Goal: Information Seeking & Learning: Learn about a topic

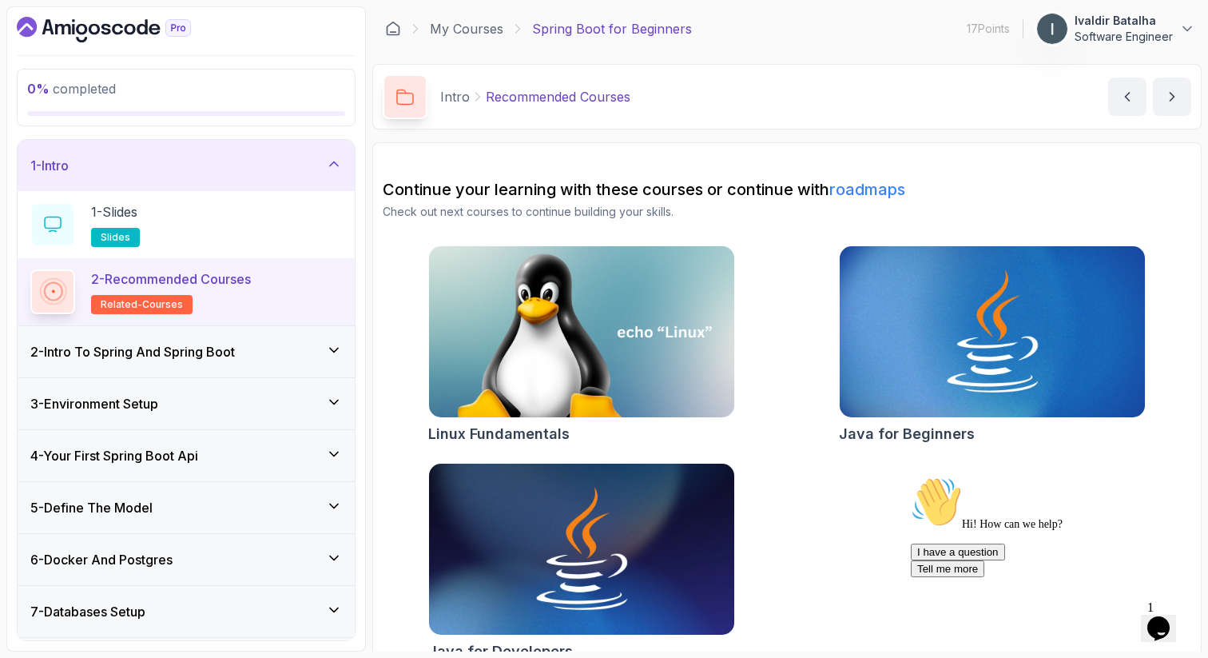
scroll to position [26, 0]
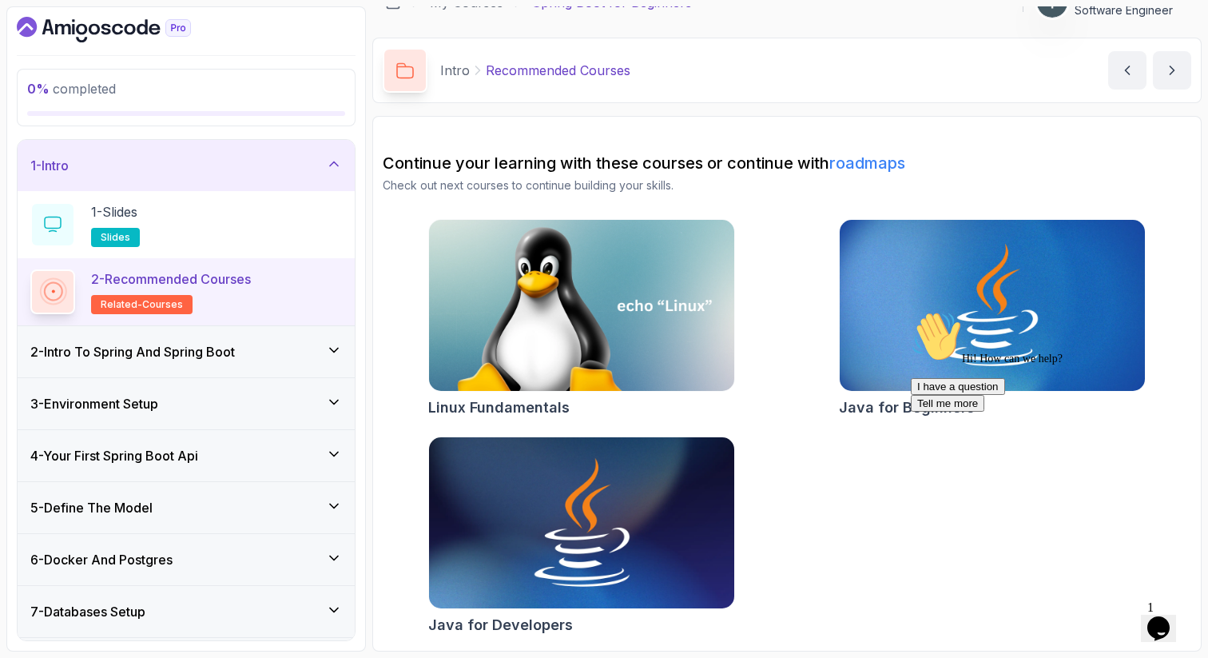
click at [573, 533] on img at bounding box center [581, 523] width 320 height 180
click at [912, 360] on div "Hi! How can we help? I have a question Tell me more" at bounding box center [1055, 361] width 288 height 101
click at [953, 336] on div "Hi! How can we help? I have a question Tell me more" at bounding box center [1055, 361] width 288 height 101
click at [967, 328] on div "Hi! How can we help? I have a question Tell me more" at bounding box center [1055, 361] width 288 height 101
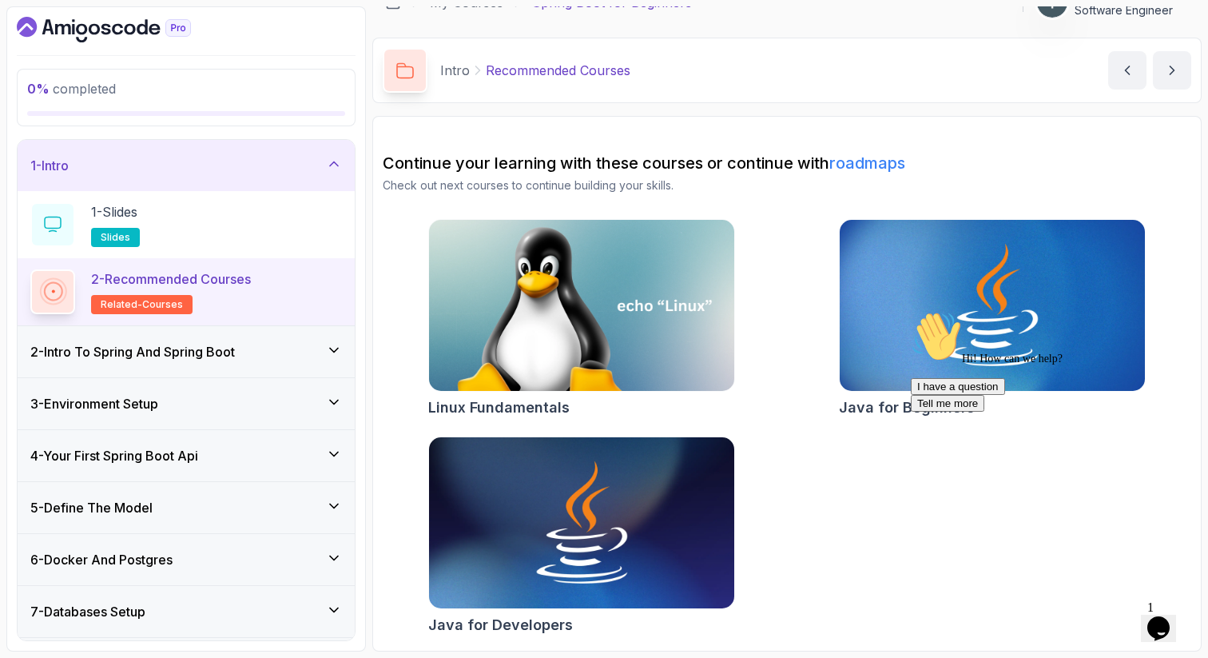
click at [937, 357] on div "Hi! How can we help? I have a question Tell me more" at bounding box center [1055, 361] width 288 height 101
click at [873, 462] on div "Linux Fundamentals Java for Beginners Java for Developers" at bounding box center [787, 430] width 809 height 422
click at [995, 315] on div "Hi! How can we help? I have a question Tell me more" at bounding box center [1055, 361] width 288 height 101
click at [983, 285] on img at bounding box center [992, 306] width 320 height 180
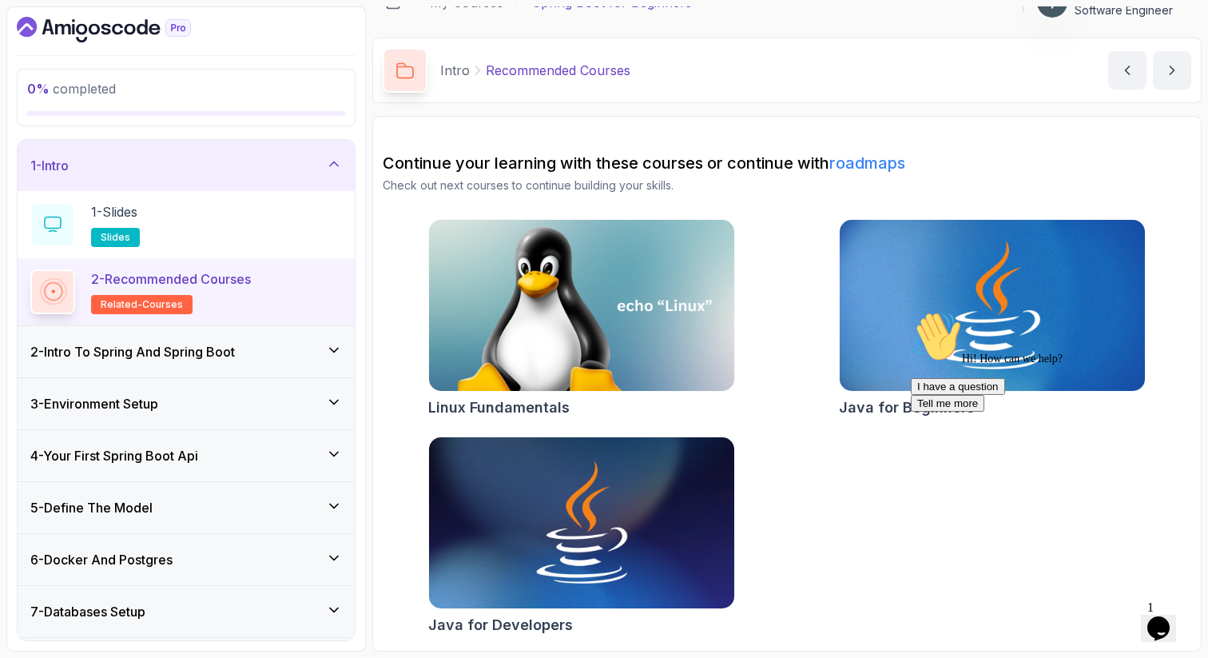
click at [983, 285] on img at bounding box center [992, 306] width 320 height 180
click at [89, 212] on div "1 - Slides slides" at bounding box center [186, 224] width 312 height 45
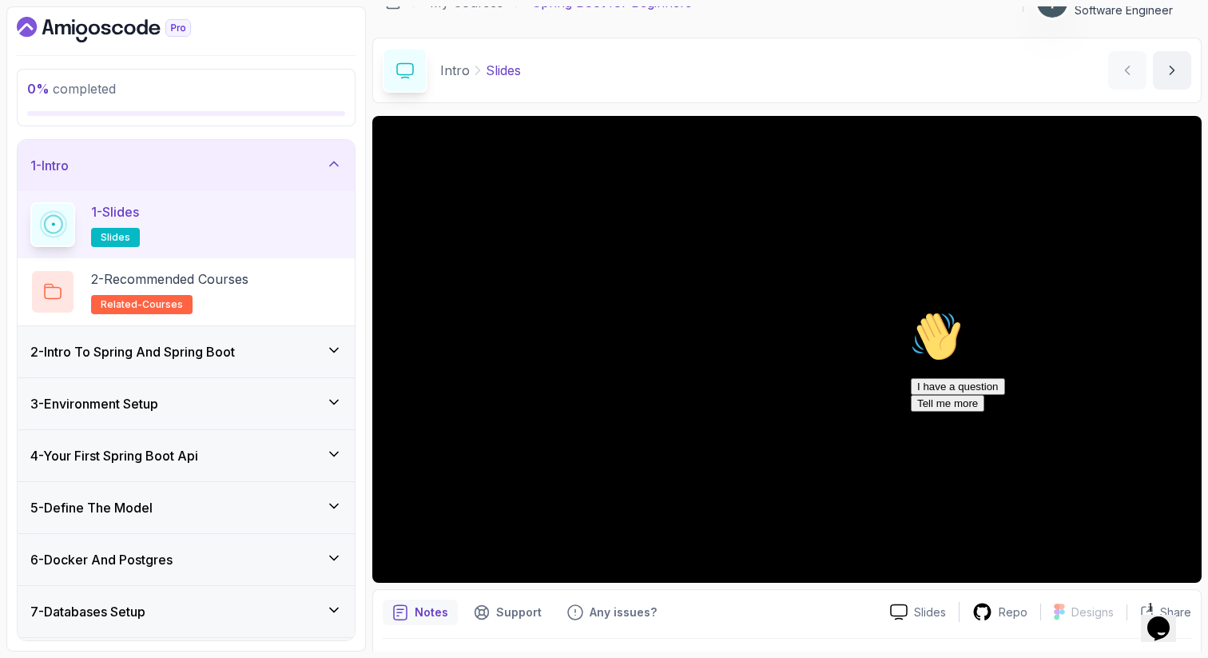
click at [157, 349] on h3 "2 - Intro To Spring And Spring Boot" at bounding box center [132, 351] width 205 height 19
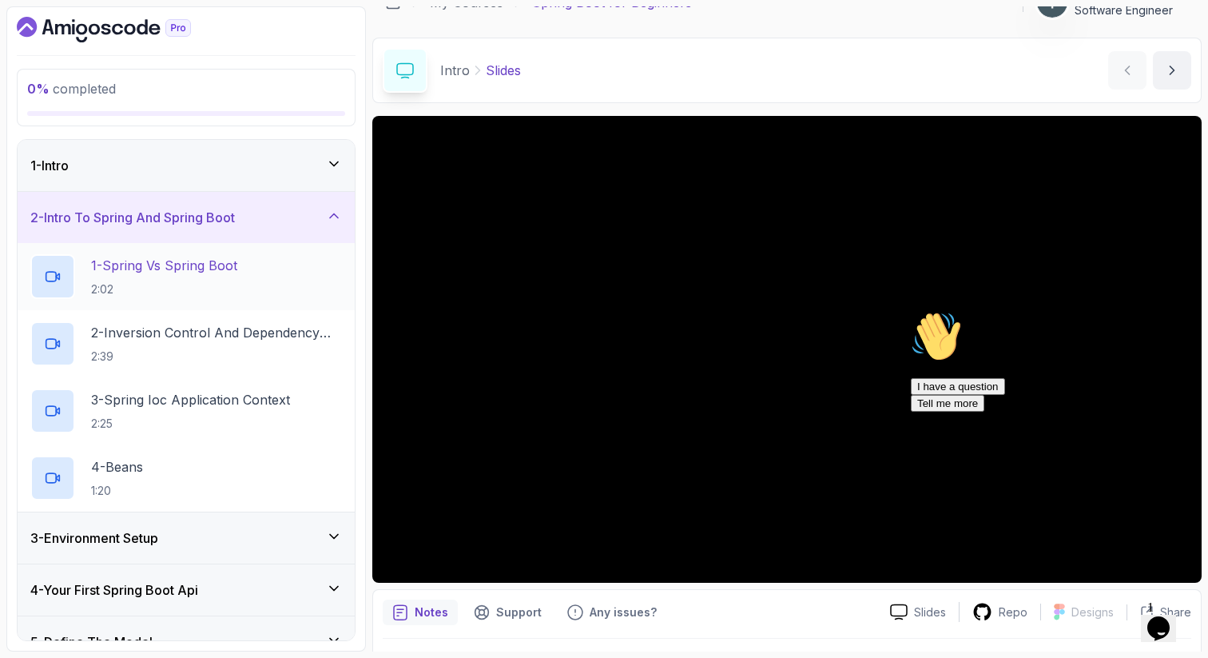
click at [252, 285] on div "1 - Spring Vs Spring Boot 2:02" at bounding box center [186, 276] width 312 height 45
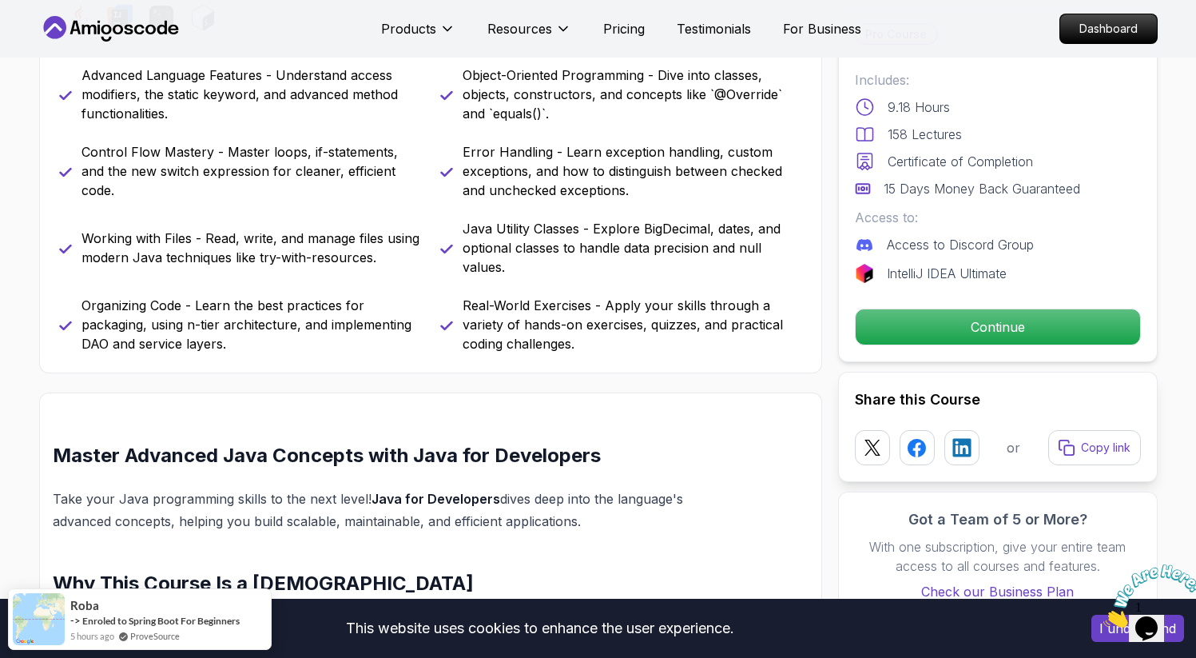
scroll to position [727, 0]
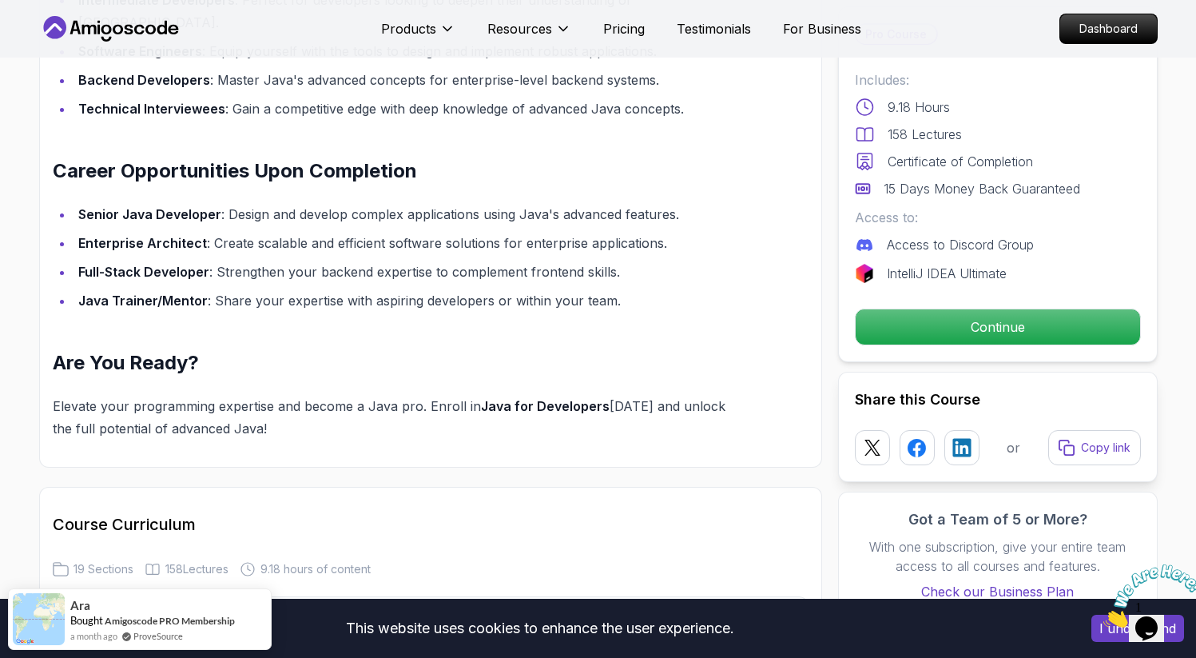
scroll to position [1594, 0]
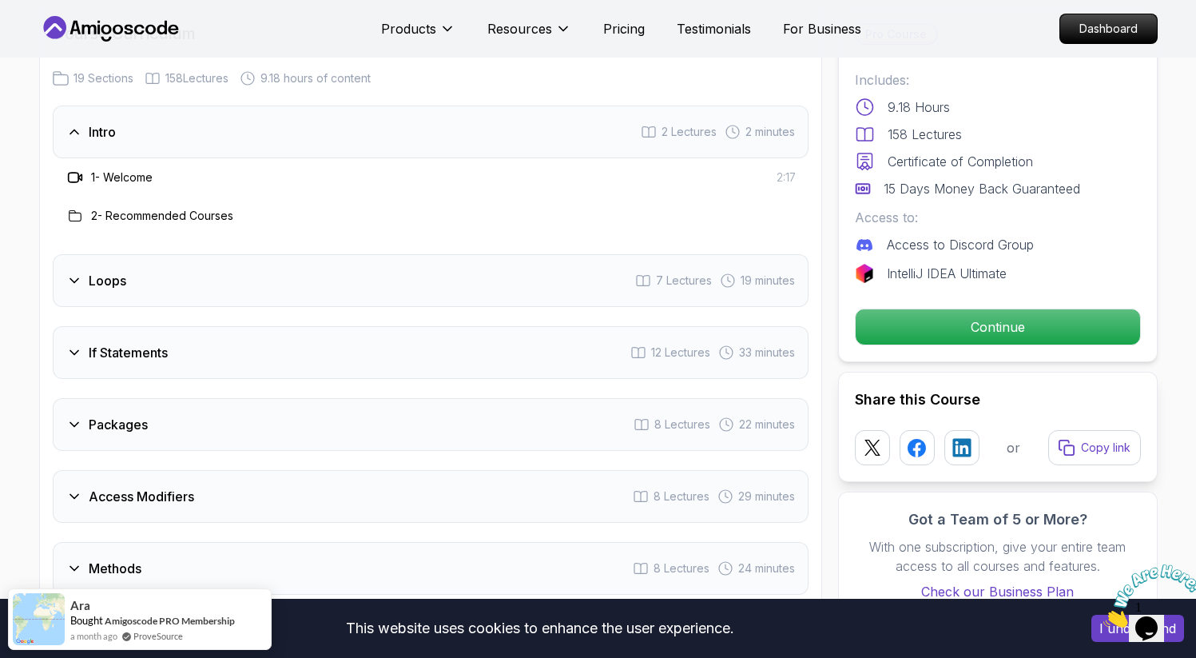
click at [466, 258] on div "Loops 7 Lectures 19 minutes" at bounding box center [431, 280] width 756 height 53
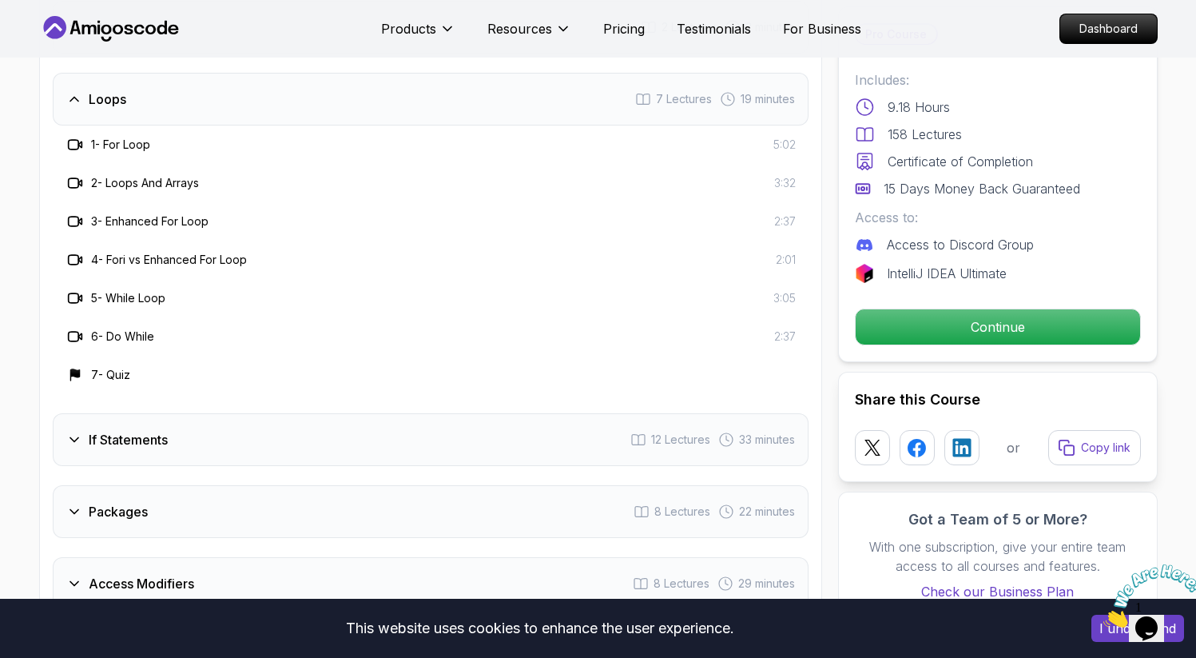
scroll to position [2234, 0]
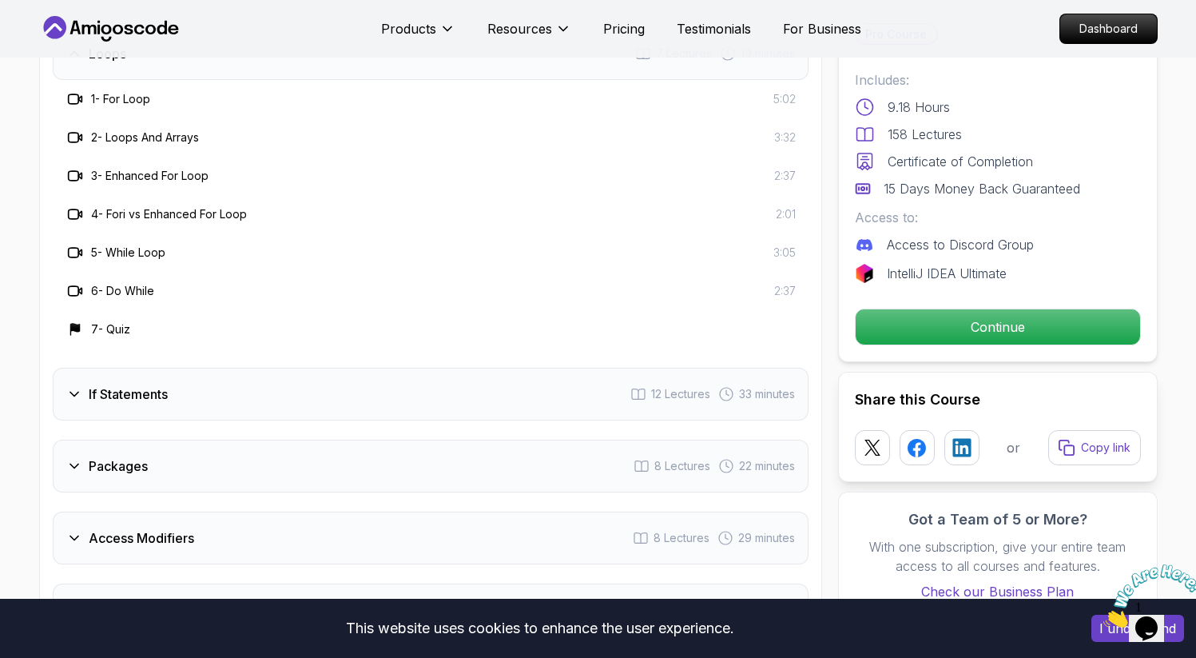
click at [377, 368] on div "If Statements 12 Lectures 33 minutes" at bounding box center [431, 394] width 756 height 53
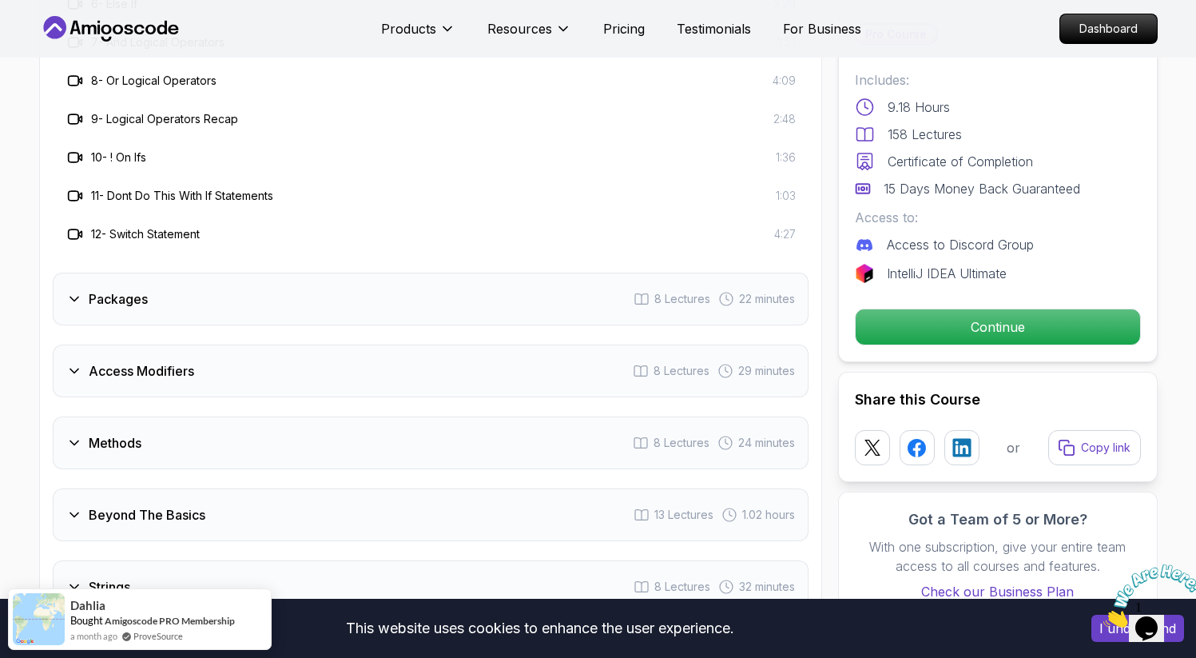
click at [355, 281] on div "Packages 8 Lectures 22 minutes" at bounding box center [431, 299] width 756 height 53
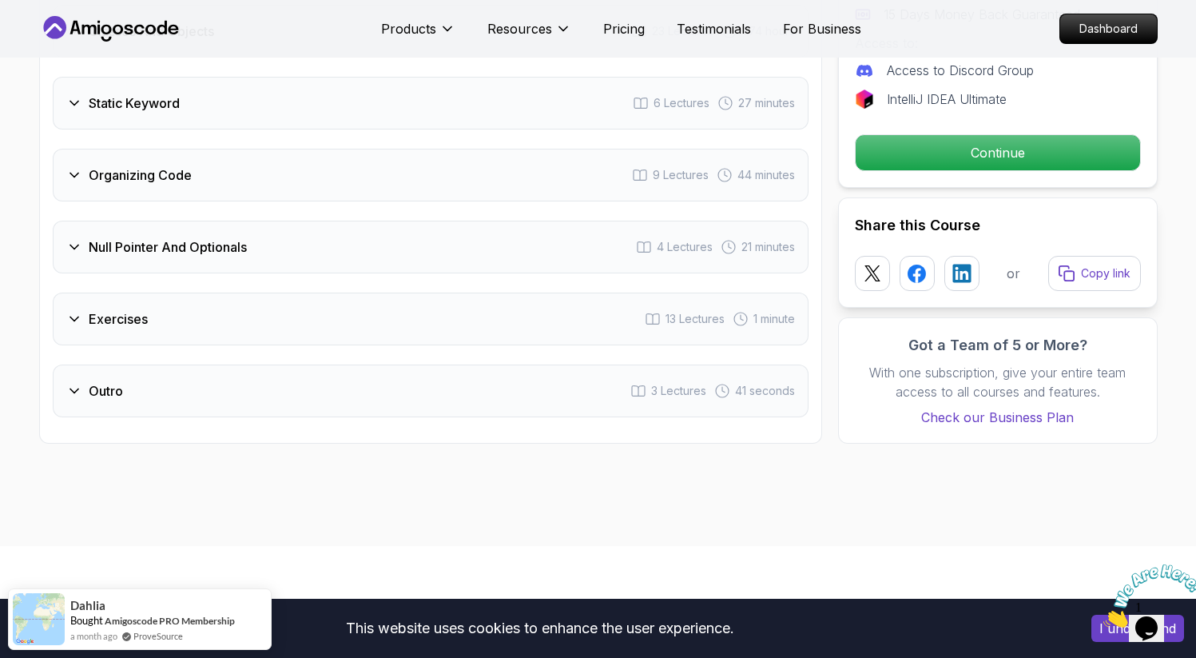
scroll to position [3427, 0]
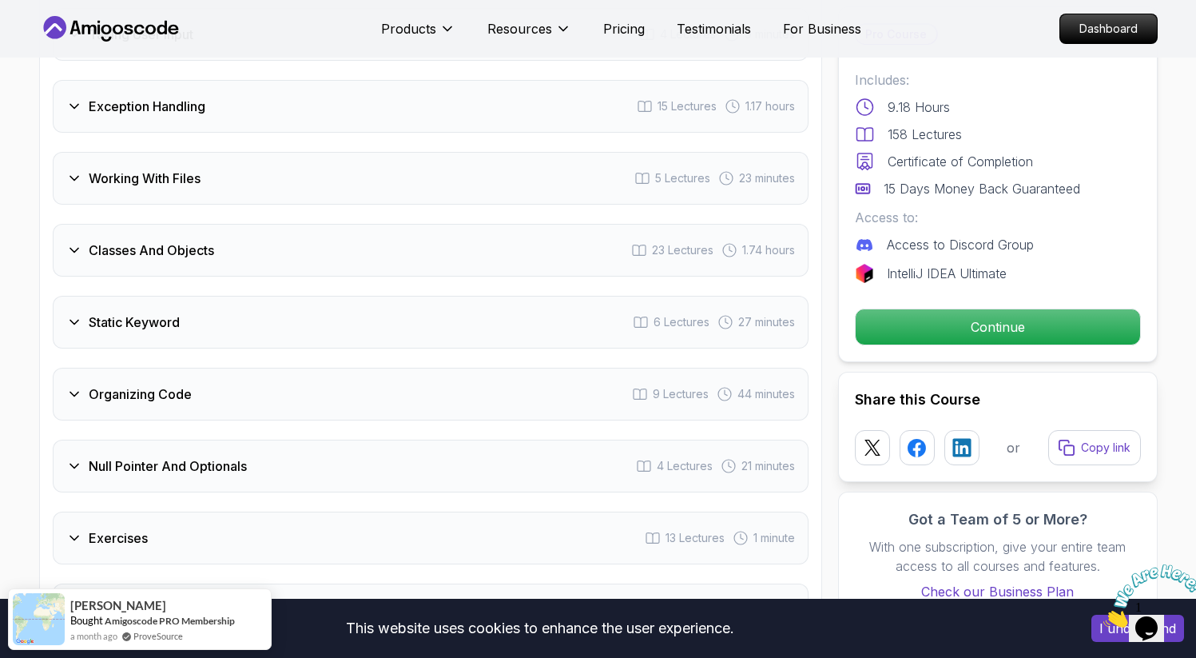
click at [333, 226] on div "Classes And Objects 23 Lectures 1.74 hours" at bounding box center [431, 250] width 756 height 53
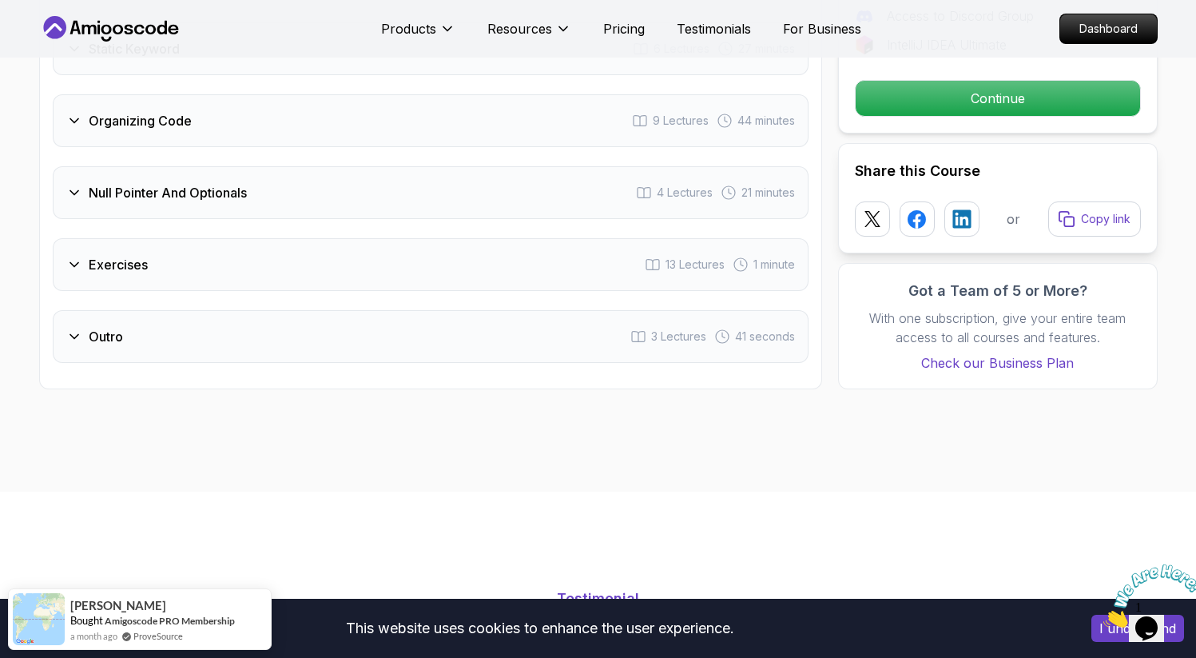
click at [231, 316] on div "Outro 3 Lectures 41 seconds" at bounding box center [431, 336] width 756 height 53
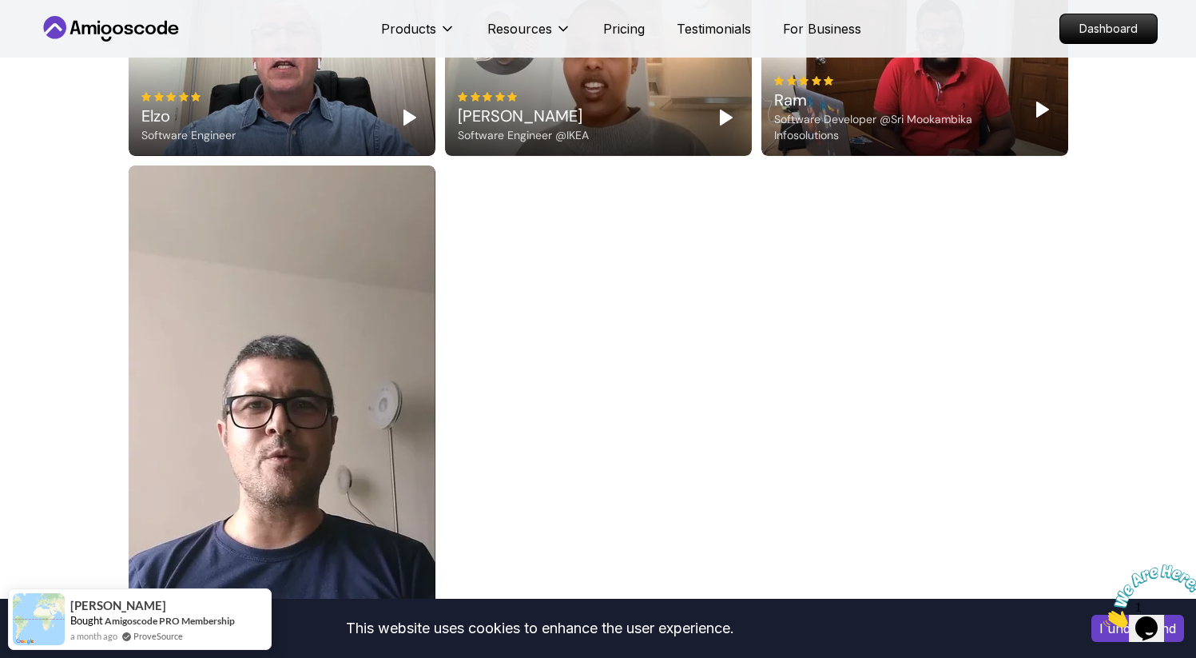
scroll to position [3173, 0]
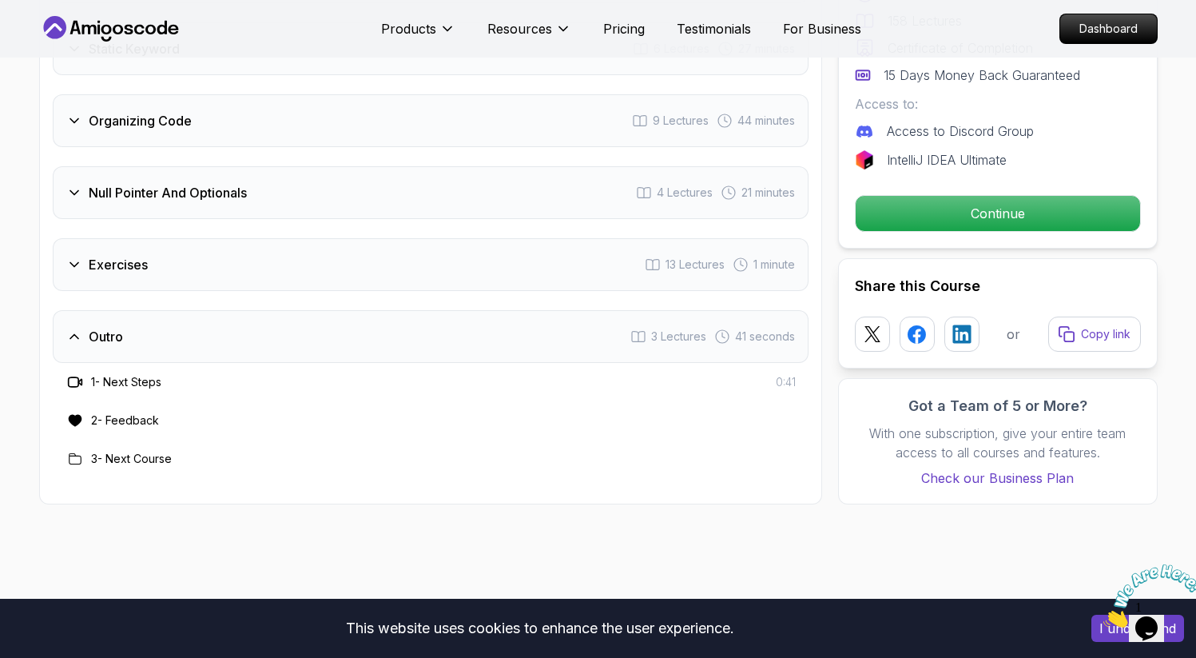
click at [231, 316] on div "Outro 3 Lectures 41 seconds" at bounding box center [431, 336] width 756 height 53
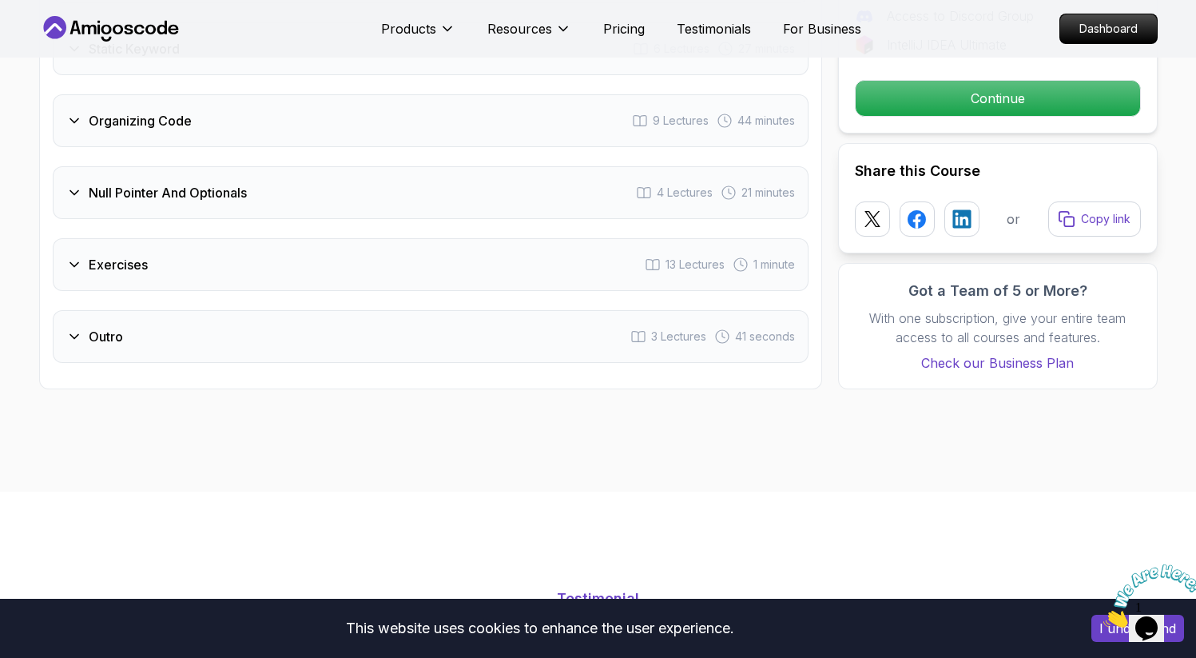
click at [269, 245] on div "Exercises 13 Lectures 1 minute" at bounding box center [431, 264] width 756 height 53
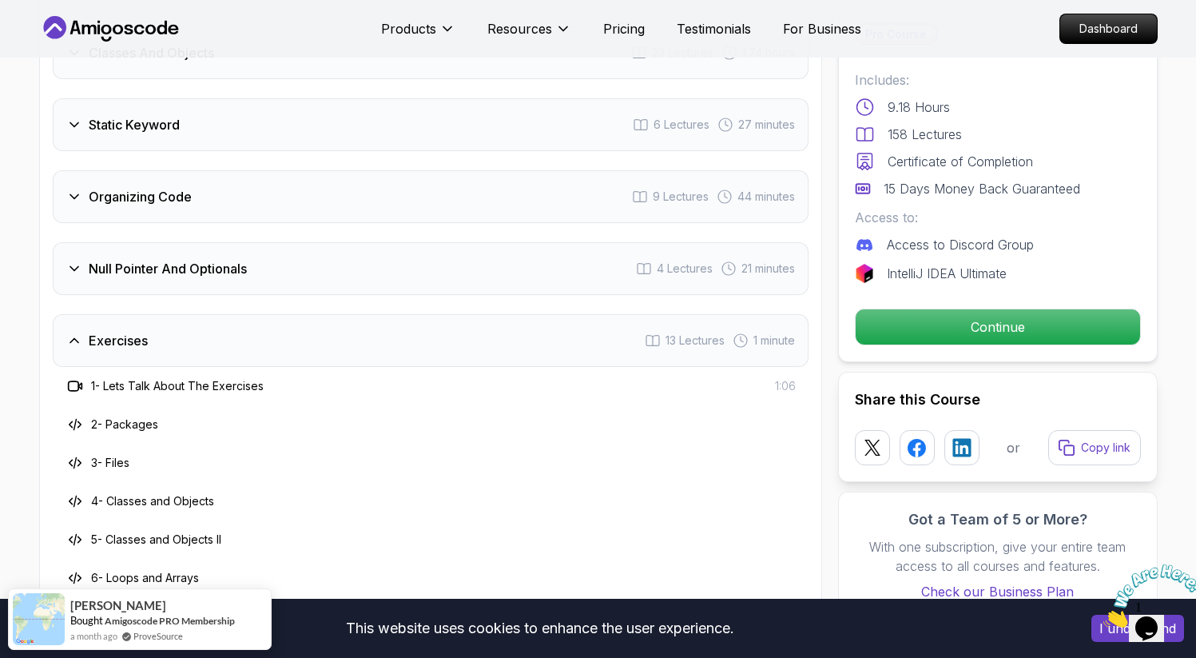
scroll to position [3034, 0]
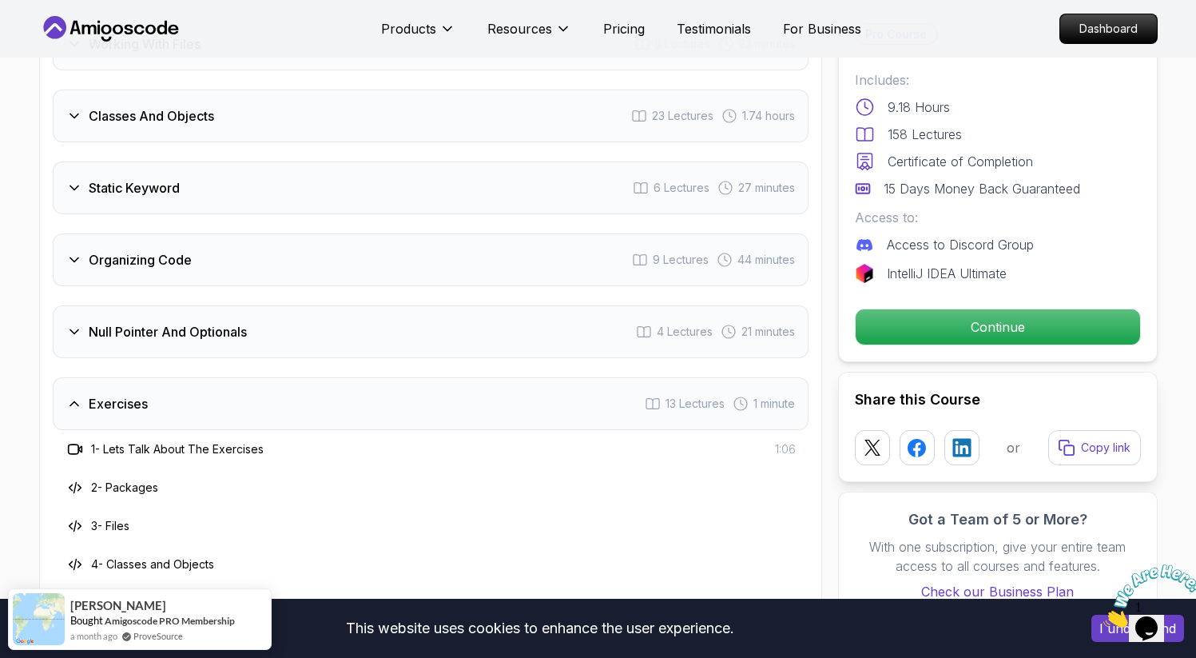
click at [244, 388] on div "Exercises 13 Lectures 1 minute" at bounding box center [431, 403] width 756 height 53
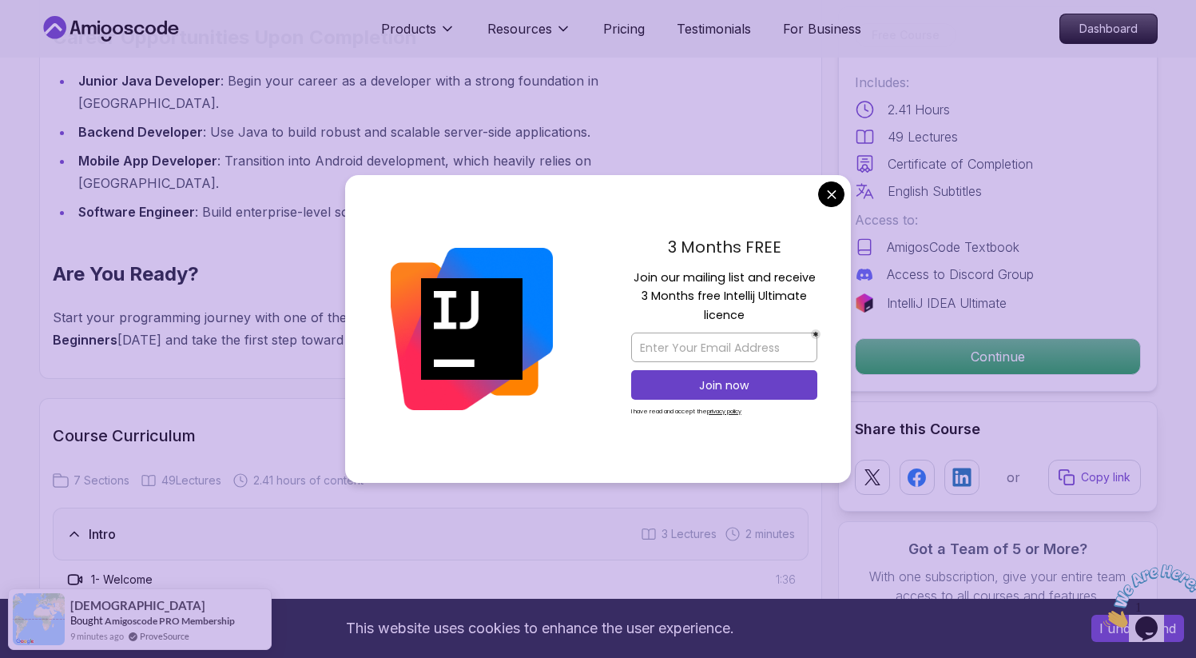
scroll to position [1927, 0]
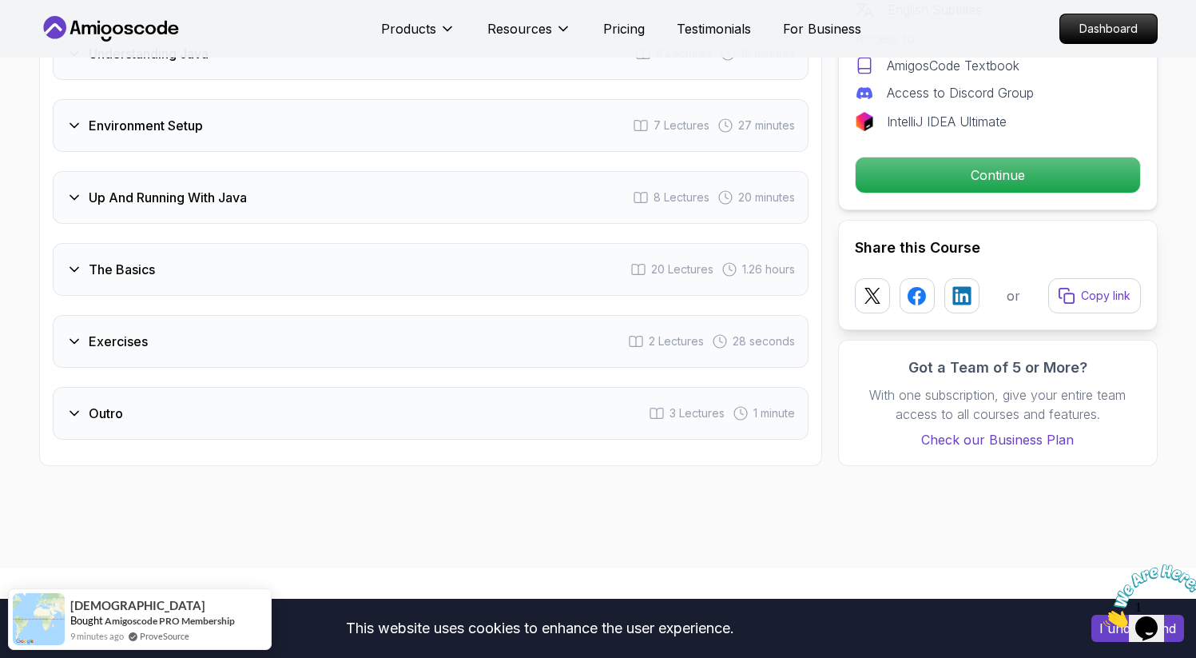
scroll to position [2582, 0]
